Goal: Browse casually

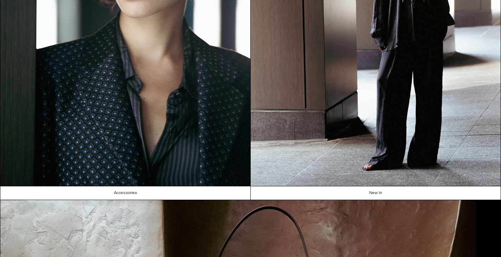
scroll to position [180, 0]
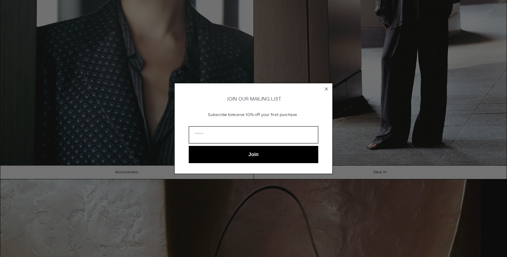
drag, startPoint x: 506, startPoint y: 23, endPoint x: 506, endPoint y: 97, distance: 73.9
click at [328, 87] on circle "Close dialog" at bounding box center [326, 89] width 7 height 7
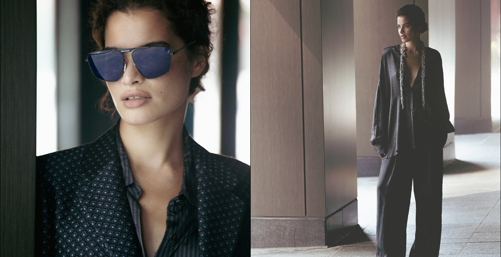
scroll to position [50, 0]
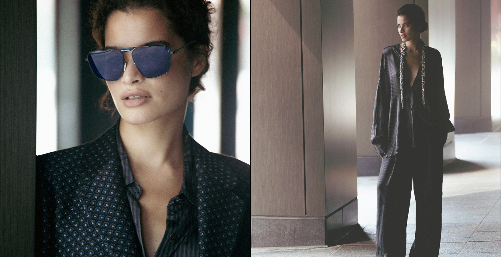
click at [440, 110] on img at bounding box center [376, 135] width 250 height 315
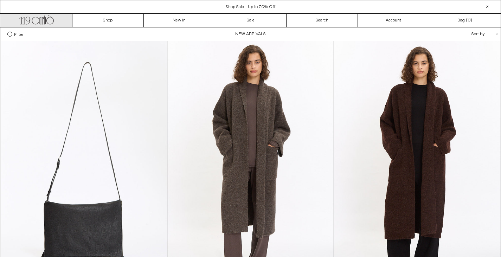
click at [62, 17] on link ".cls-1, .cls-2 { fill: #231f20; stroke: #231f20; stroke-miterlimit: 10; stroke-…" at bounding box center [36, 20] width 71 height 13
